Goal: Task Accomplishment & Management: Use online tool/utility

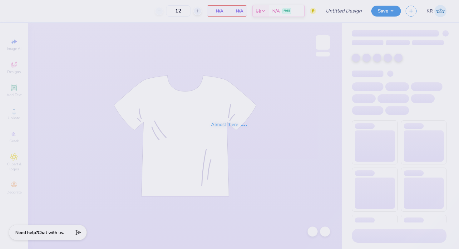
type input "Philo american/retriever theme"
type input "100"
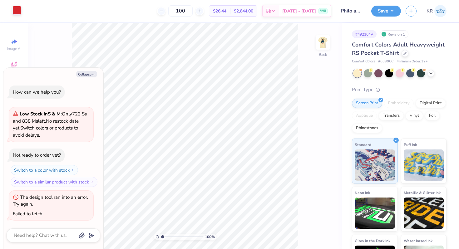
click at [16, 12] on div at bounding box center [16, 10] width 9 height 9
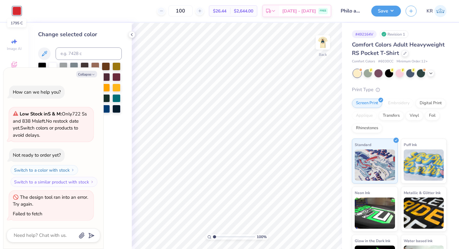
type textarea "x"
click at [65, 52] on input at bounding box center [89, 53] width 66 height 12
type input "3025"
type textarea "x"
click at [386, 13] on button "Save" at bounding box center [386, 10] width 30 height 11
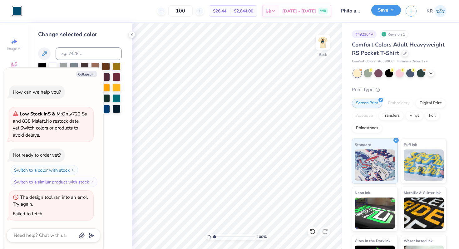
type textarea "x"
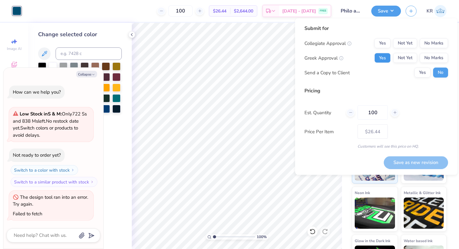
click at [385, 59] on button "Yes" at bounding box center [382, 58] width 16 height 10
click at [421, 48] on div "Collegiate Approval Yes Not Yet No Marks Greek Approval Yes Not Yet No Marks Se…" at bounding box center [377, 57] width 144 height 39
click at [426, 44] on button "No Marks" at bounding box center [434, 43] width 28 height 10
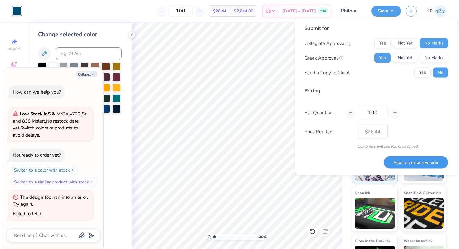
click at [401, 164] on button "Save as new revision" at bounding box center [416, 162] width 64 height 13
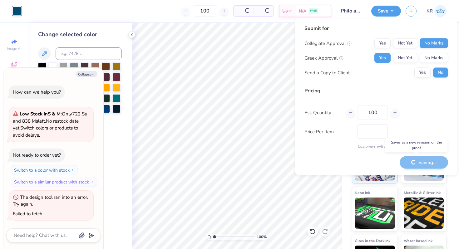
type input "$26.44"
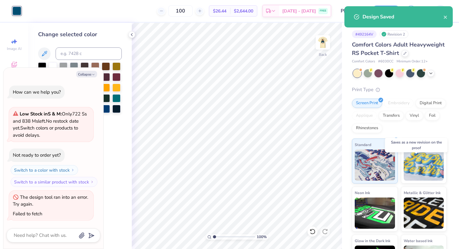
type textarea "x"
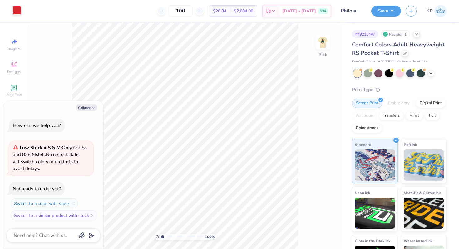
click at [15, 10] on div at bounding box center [16, 10] width 9 height 9
type textarea "x"
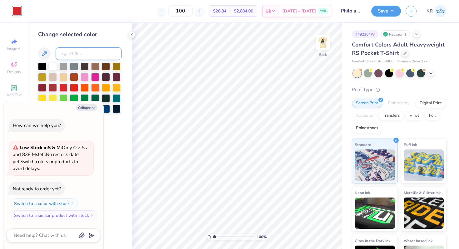
click at [78, 53] on input at bounding box center [89, 53] width 66 height 12
type input "3025"
type textarea "x"
click at [383, 12] on button "Save" at bounding box center [386, 10] width 30 height 11
type textarea "x"
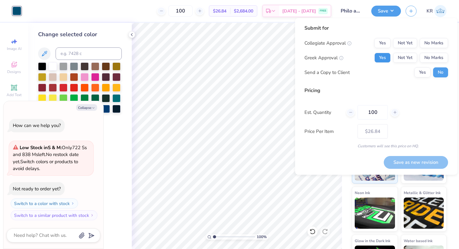
click at [385, 58] on button "Yes" at bounding box center [382, 58] width 16 height 10
click at [437, 44] on button "No Marks" at bounding box center [434, 43] width 28 height 10
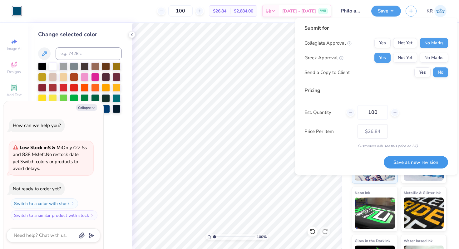
click at [407, 160] on button "Save as new revision" at bounding box center [416, 162] width 64 height 13
type input "$26.84"
type textarea "x"
